Goal: Navigation & Orientation: Find specific page/section

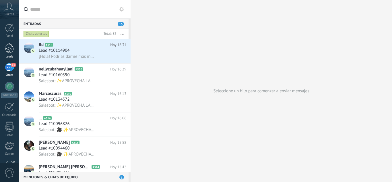
click at [10, 55] on div "Leads" at bounding box center [9, 57] width 17 height 4
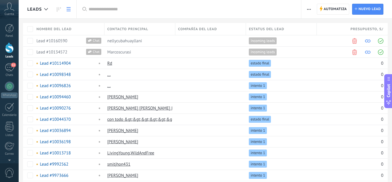
click at [11, 12] on span "Cuenta" at bounding box center [9, 14] width 9 height 4
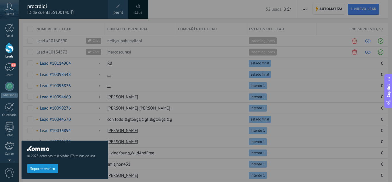
click at [193, 9] on div at bounding box center [215, 91] width 392 height 182
